Goal: Check status

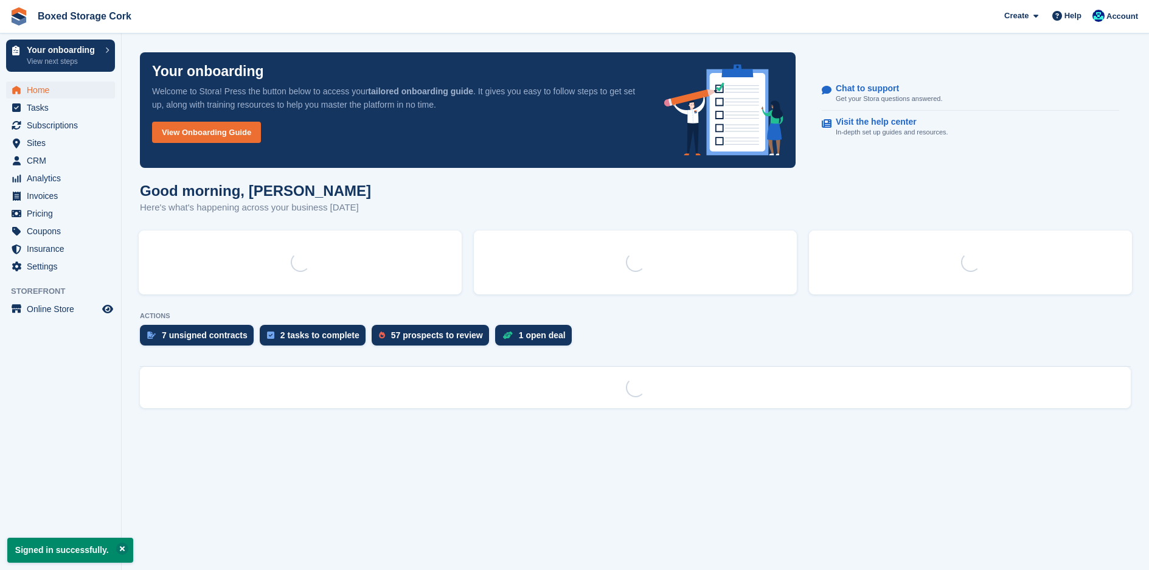
click at [0, 0] on div "Subscription" at bounding box center [0, 0] width 0 height 0
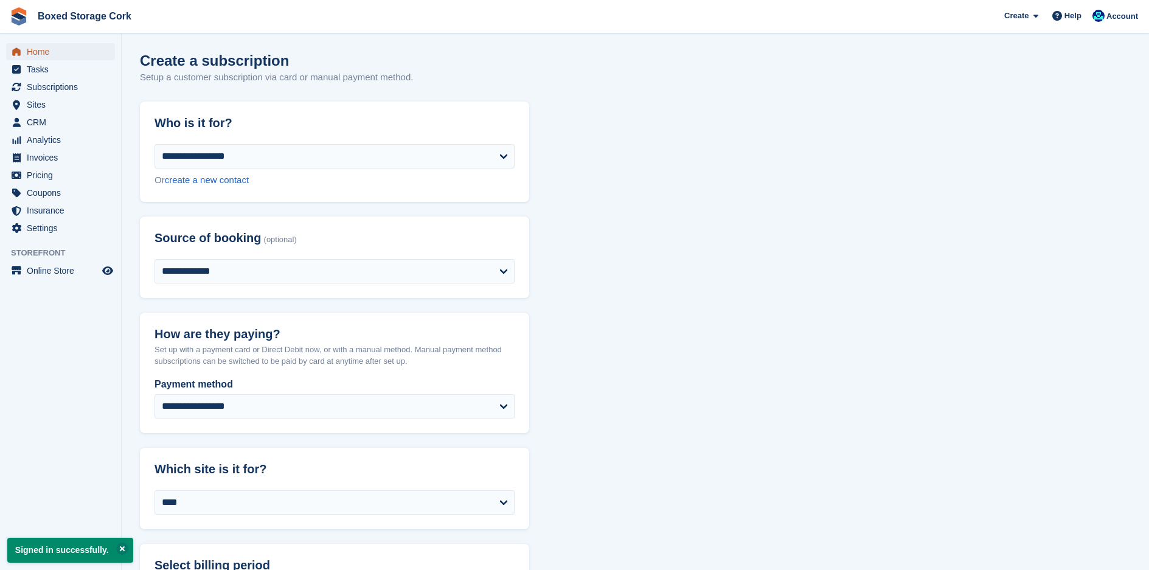
click at [40, 52] on span "Home" at bounding box center [63, 51] width 73 height 17
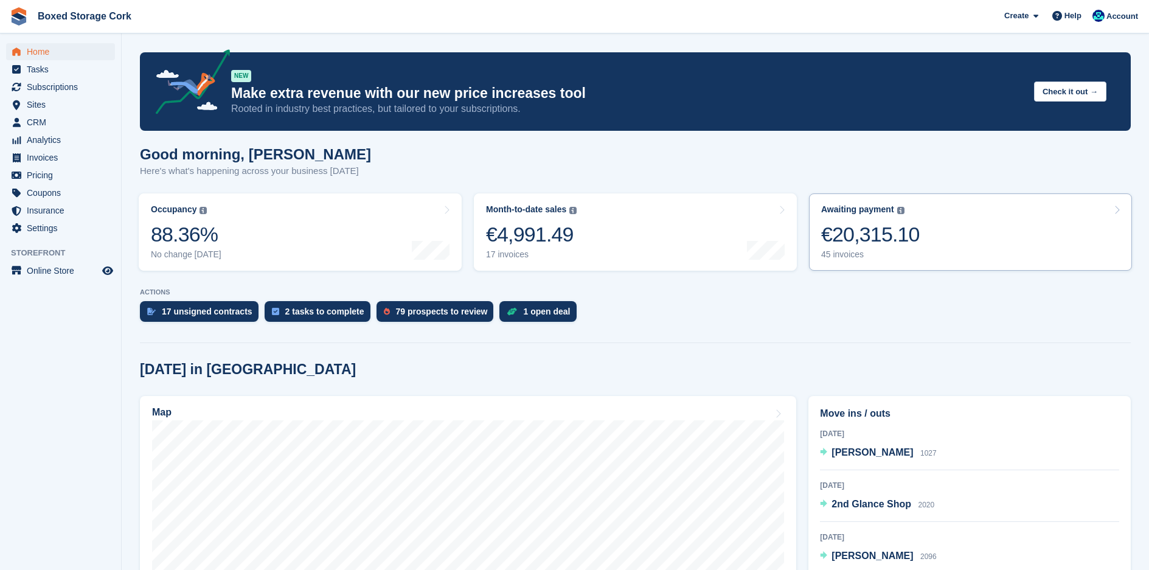
click at [849, 238] on div "€20,315.10" at bounding box center [870, 234] width 98 height 25
